Goal: Task Accomplishment & Management: Manage account settings

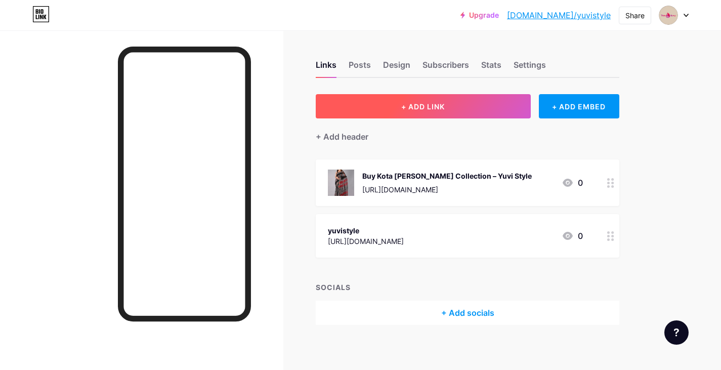
click at [457, 102] on button "+ ADD LINK" at bounding box center [423, 106] width 215 height 24
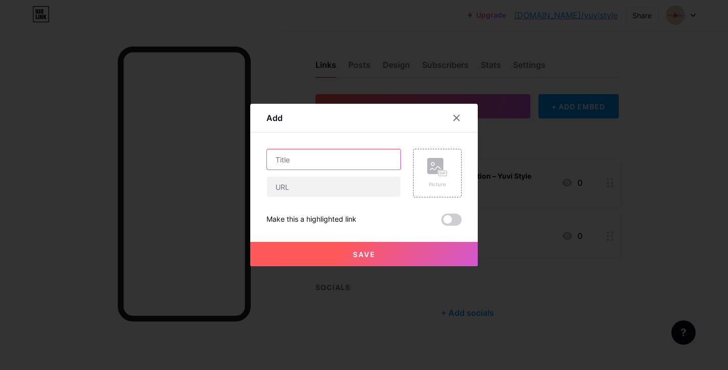
click at [293, 162] on input "text" at bounding box center [334, 159] width 134 height 20
paste input "[URL][DOMAIN_NAME]"
type input "[URL][DOMAIN_NAME]"
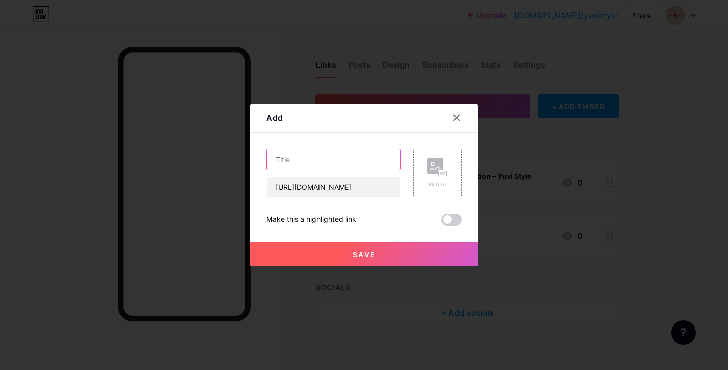
paste input "Shop Designer Cotton Suit with Premium Chanderi Silk Dupatta"
type input "Shop Designer Cotton Suit with Premium Chanderi Silk Dupatta"
click at [341, 254] on button "Save" at bounding box center [364, 254] width 228 height 24
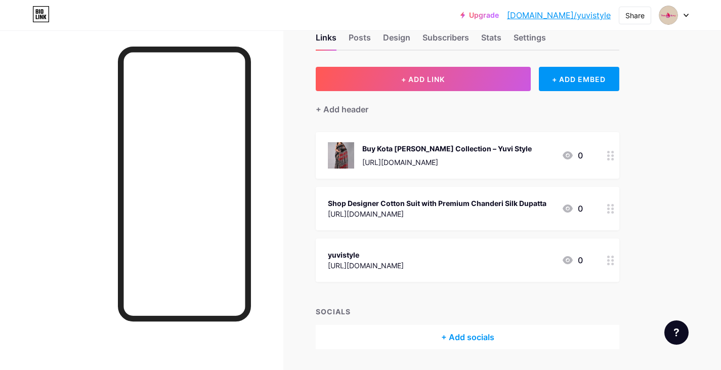
scroll to position [0, 0]
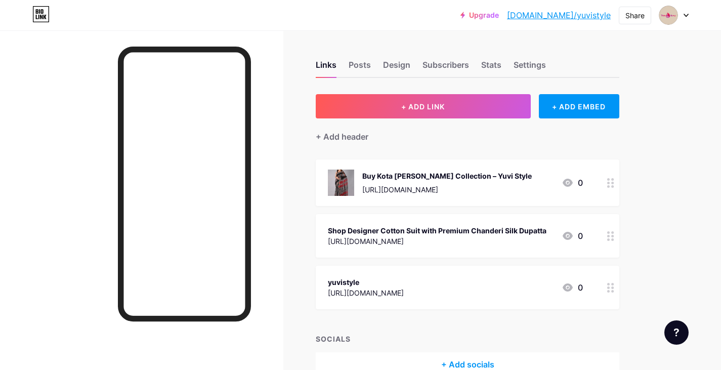
click at [566, 240] on icon at bounding box center [567, 236] width 12 height 12
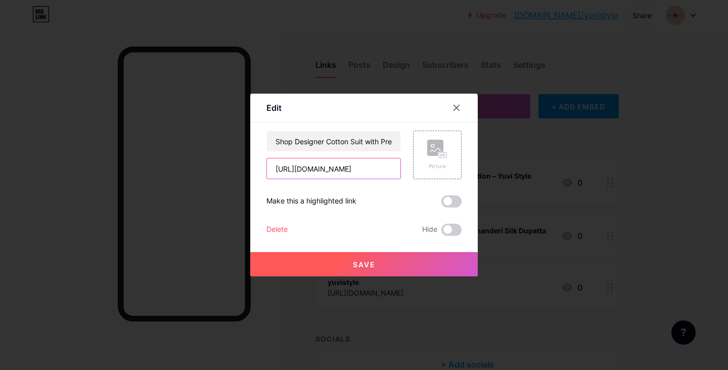
click at [320, 169] on input "[URL][DOMAIN_NAME]" at bounding box center [334, 168] width 134 height 20
drag, startPoint x: 320, startPoint y: 169, endPoint x: 258, endPoint y: 191, distance: 65.3
click at [258, 191] on div "Edit Content YouTube Play YouTube video without leaving your page. ADD Vimeo Pl…" at bounding box center [364, 185] width 228 height 183
click at [326, 252] on button "Save" at bounding box center [364, 264] width 228 height 24
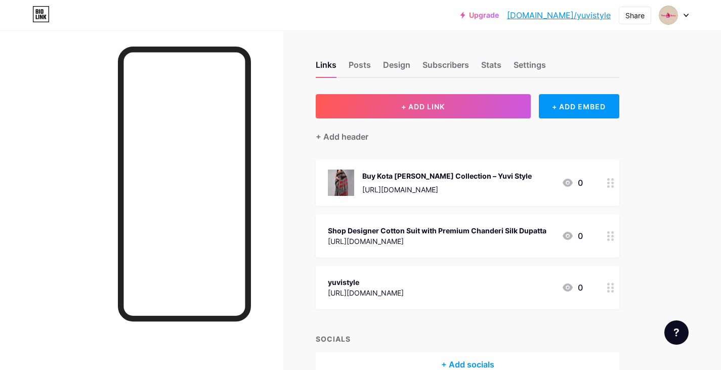
click at [611, 238] on icon at bounding box center [610, 236] width 7 height 10
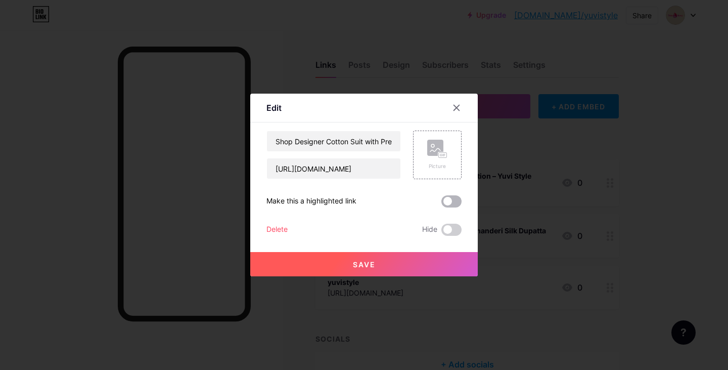
click at [445, 199] on span at bounding box center [452, 201] width 20 height 12
click at [442, 204] on input "checkbox" at bounding box center [442, 204] width 0 height 0
click at [452, 235] on span at bounding box center [452, 230] width 20 height 12
click at [442, 232] on input "checkbox" at bounding box center [442, 232] width 0 height 0
click at [453, 231] on span at bounding box center [452, 230] width 20 height 12
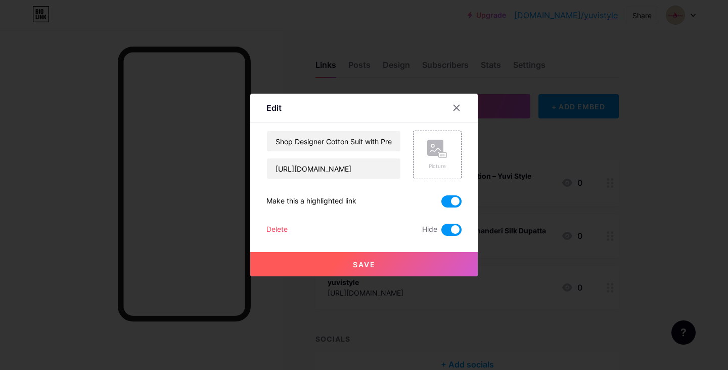
click at [442, 232] on input "checkbox" at bounding box center [442, 232] width 0 height 0
click at [404, 262] on button "Save" at bounding box center [364, 264] width 228 height 24
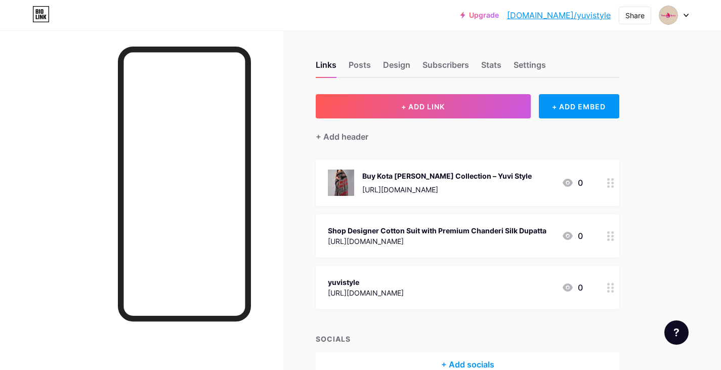
click at [570, 234] on icon at bounding box center [567, 236] width 10 height 8
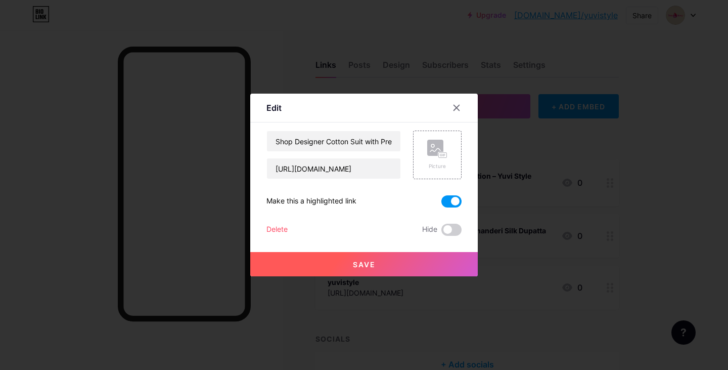
click at [275, 196] on div "Make this a highlighted link" at bounding box center [312, 201] width 90 height 12
click at [275, 195] on div "Make this a highlighted link" at bounding box center [312, 201] width 90 height 12
click at [352, 260] on button "Save" at bounding box center [364, 264] width 228 height 24
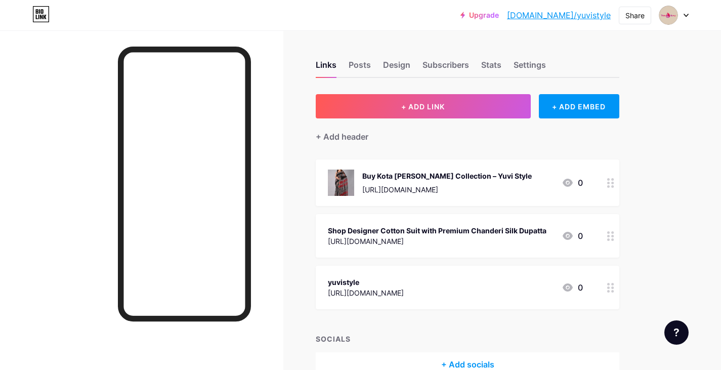
click at [413, 229] on div "Shop Designer Cotton Suit with Premium Chanderi Silk Dupatta" at bounding box center [437, 230] width 218 height 11
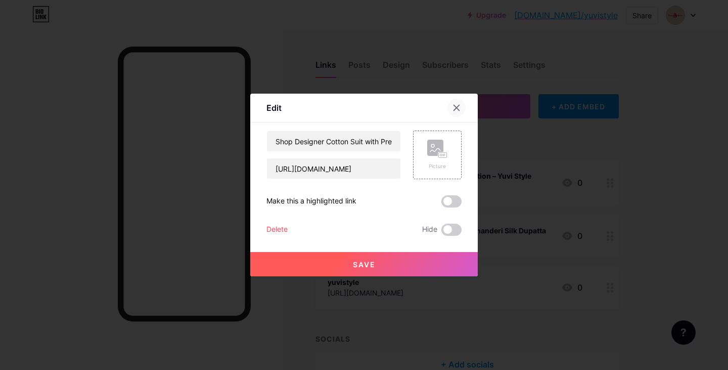
click at [453, 112] on div at bounding box center [457, 108] width 18 height 18
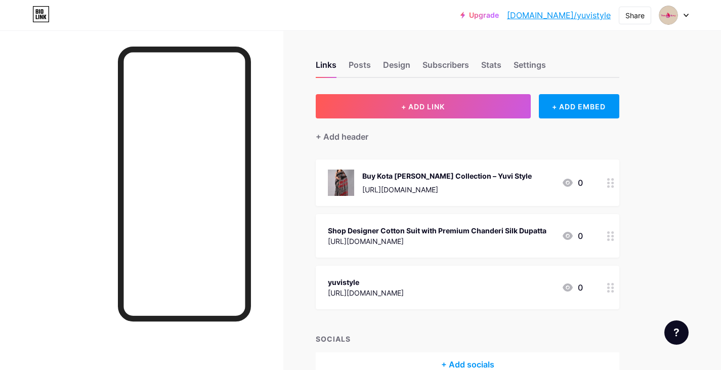
click at [680, 9] on div at bounding box center [673, 15] width 29 height 18
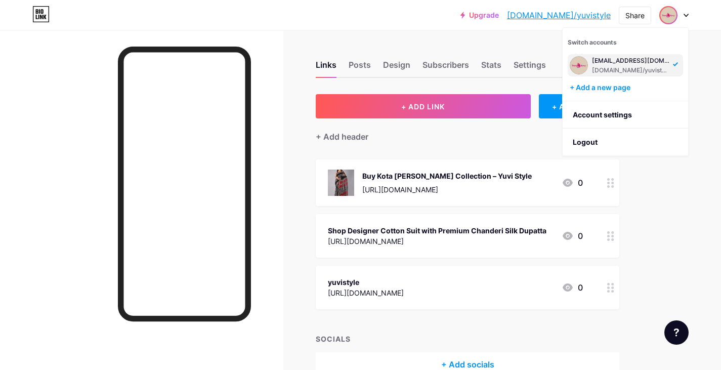
click at [617, 61] on div "[EMAIL_ADDRESS][DOMAIN_NAME]" at bounding box center [631, 61] width 78 height 8
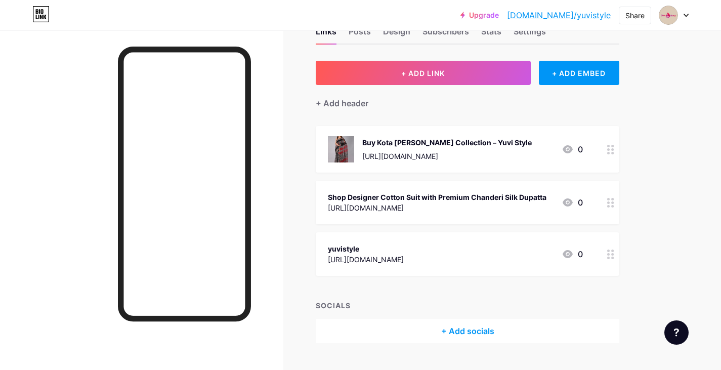
scroll to position [57, 0]
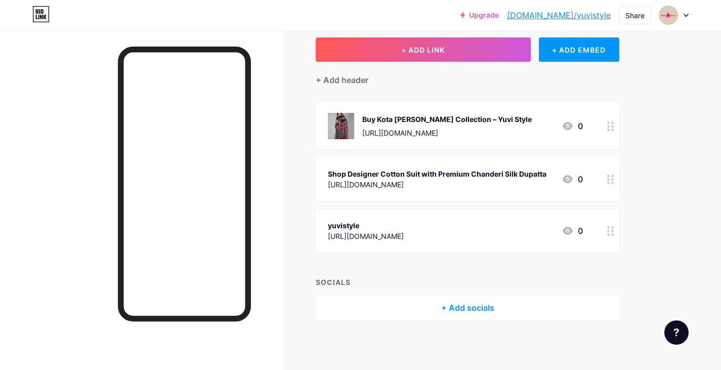
click at [477, 315] on div "+ Add socials" at bounding box center [467, 307] width 303 height 24
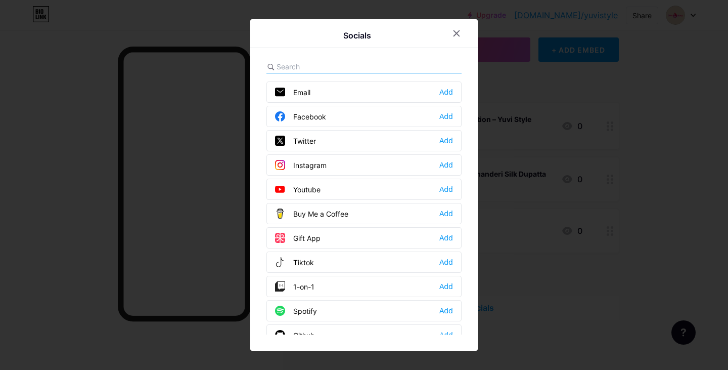
click at [603, 224] on div at bounding box center [364, 185] width 728 height 370
